Goal: Transaction & Acquisition: Purchase product/service

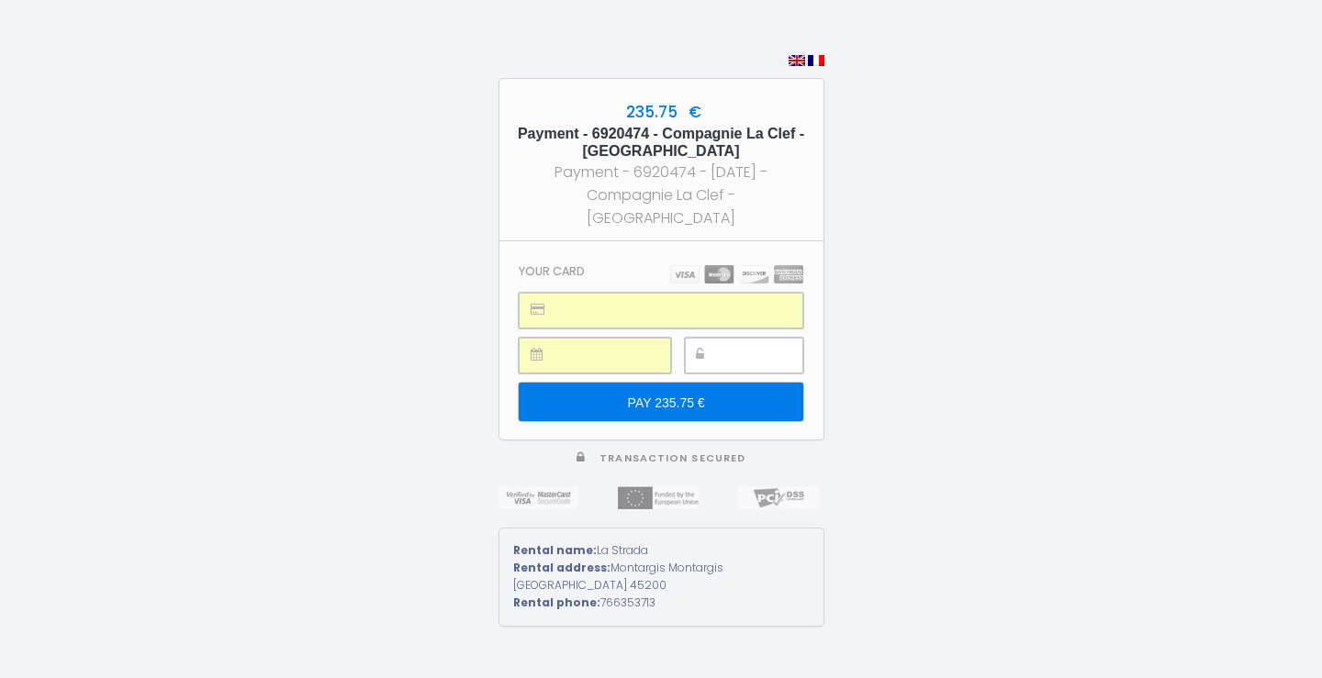
click at [707, 400] on input "PAY 235.75 €" at bounding box center [661, 402] width 284 height 39
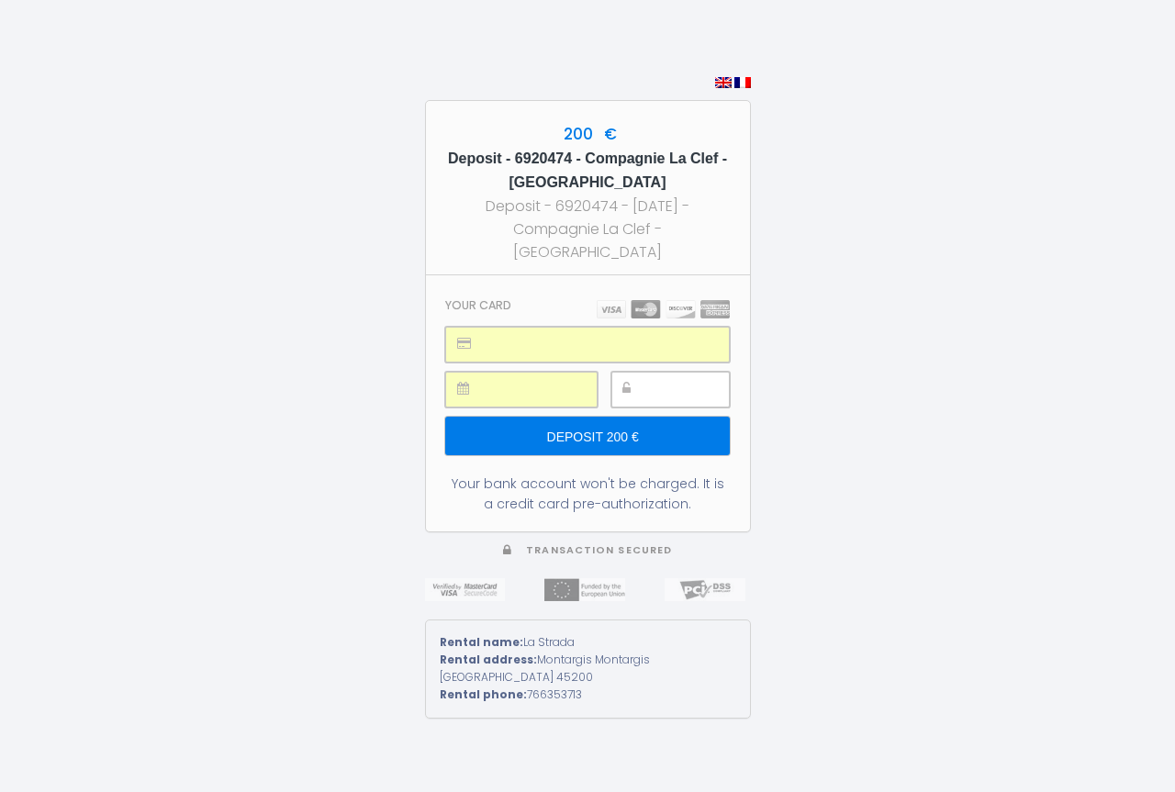
click at [636, 436] on input "Deposit 200 €" at bounding box center [587, 436] width 284 height 39
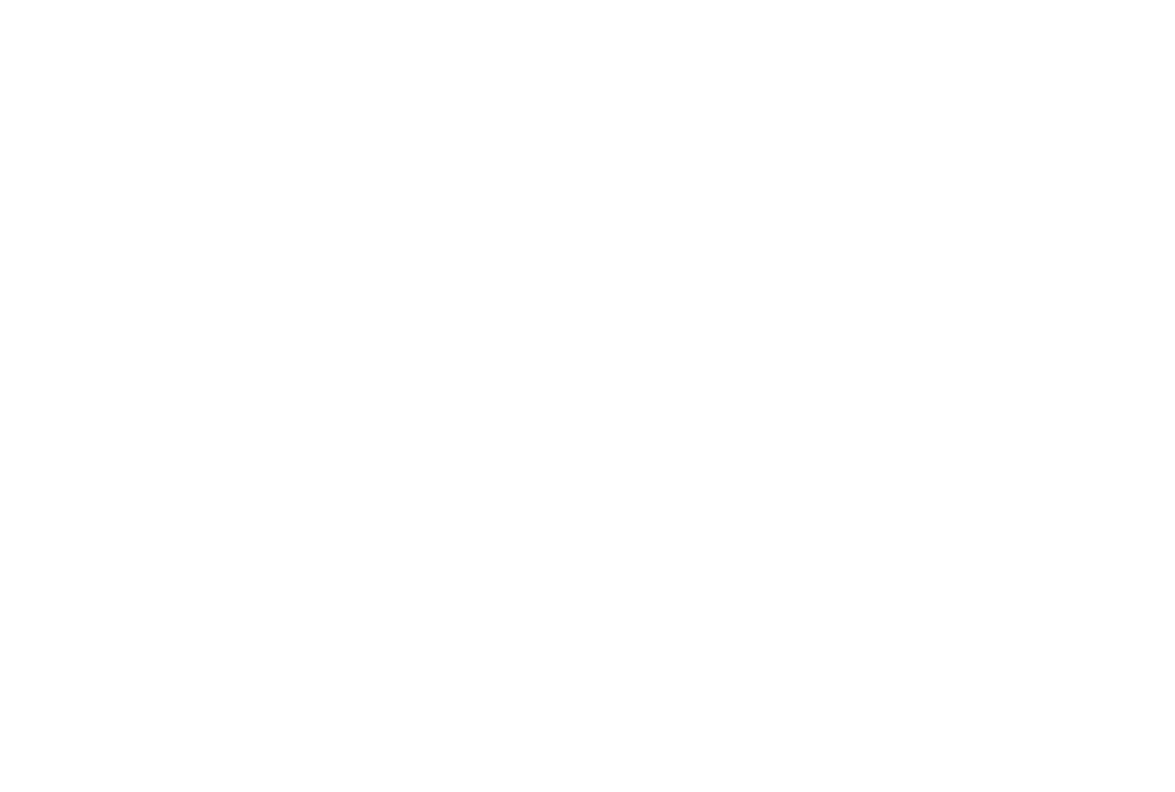
select select
